Goal: Navigation & Orientation: Find specific page/section

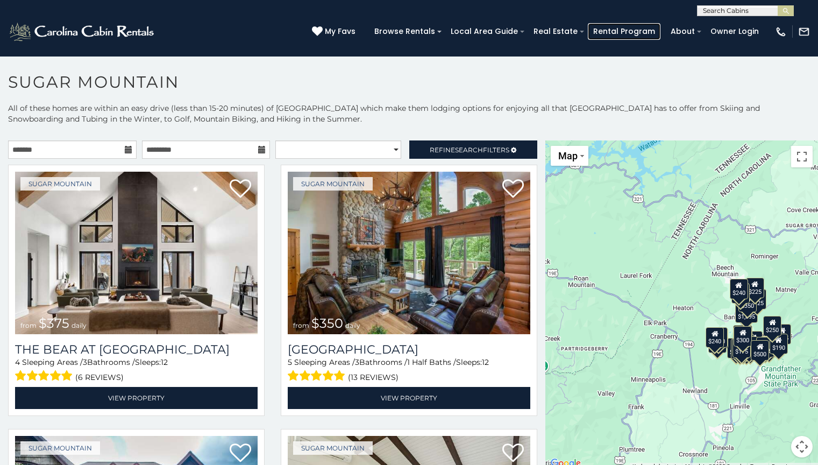
click at [629, 31] on link "Rental Program" at bounding box center [624, 31] width 73 height 17
